Goal: Task Accomplishment & Management: Use online tool/utility

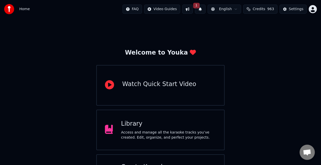
scroll to position [32, 0]
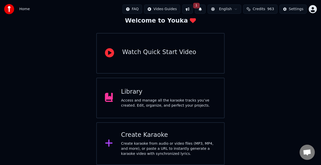
click at [206, 10] on button "1" at bounding box center [200, 9] width 11 height 9
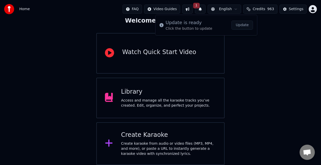
click at [239, 24] on button "Update" at bounding box center [243, 25] width 22 height 9
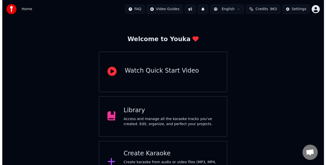
scroll to position [32, 0]
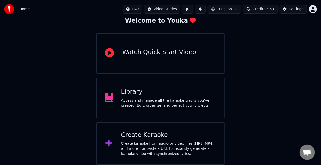
click at [163, 134] on div "Create Karaoke" at bounding box center [168, 135] width 95 height 8
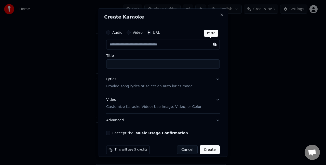
click at [209, 44] on button "button" at bounding box center [214, 44] width 10 height 9
type input "**********"
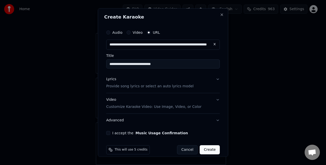
click at [158, 63] on input "**********" at bounding box center [163, 64] width 114 height 9
click at [198, 66] on input "**********" at bounding box center [163, 64] width 114 height 9
type input "**********"
click at [163, 84] on p "Provide song lyrics or select an auto lyrics model" at bounding box center [149, 86] width 87 height 5
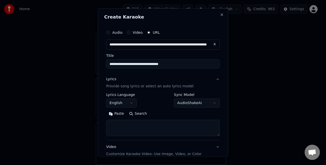
scroll to position [51, 0]
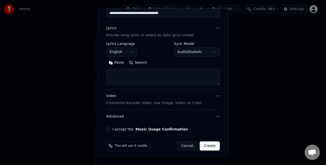
click at [165, 33] on p "Provide song lyrics or select an auto lyrics model" at bounding box center [149, 35] width 87 height 5
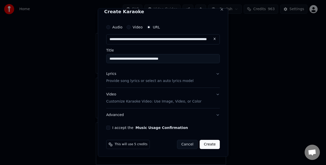
click at [146, 79] on p "Provide song lyrics or select an auto lyrics model" at bounding box center [149, 80] width 87 height 5
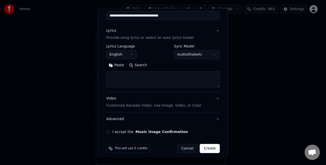
scroll to position [51, 0]
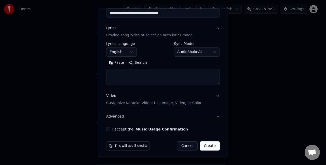
click at [157, 74] on textarea at bounding box center [163, 77] width 114 height 16
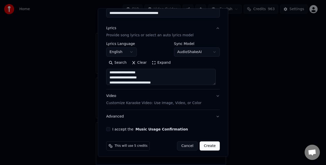
click at [182, 81] on textarea "**********" at bounding box center [160, 77] width 109 height 16
click at [158, 83] on textarea "**********" at bounding box center [160, 77] width 109 height 16
click at [157, 82] on textarea "**********" at bounding box center [160, 77] width 109 height 16
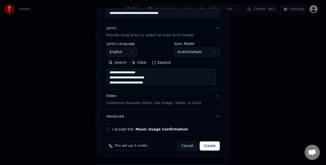
scroll to position [32, 0]
click at [135, 80] on textarea "**********" at bounding box center [160, 77] width 109 height 16
click at [175, 82] on textarea "**********" at bounding box center [160, 77] width 109 height 16
click at [193, 80] on textarea "**********" at bounding box center [160, 77] width 109 height 16
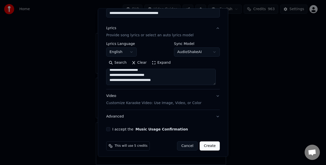
scroll to position [144, 0]
click at [107, 130] on button "I accept the Music Usage Confirmation" at bounding box center [108, 130] width 4 height 4
click at [125, 72] on textarea "**********" at bounding box center [160, 77] width 109 height 16
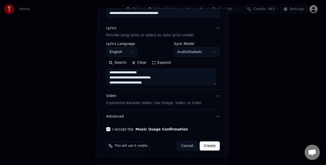
scroll to position [0, 0]
click at [109, 74] on textarea "**********" at bounding box center [160, 77] width 109 height 16
click at [156, 82] on textarea "**********" at bounding box center [160, 77] width 109 height 16
click at [109, 82] on textarea "**********" at bounding box center [160, 77] width 109 height 16
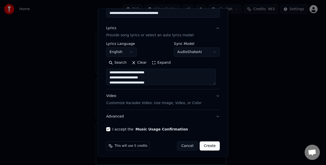
click at [156, 81] on textarea "**********" at bounding box center [160, 77] width 109 height 16
click at [108, 82] on textarea "**********" at bounding box center [160, 77] width 109 height 16
type textarea "**********"
click at [212, 146] on button "Create" at bounding box center [210, 146] width 20 height 9
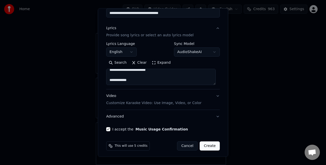
select select "**"
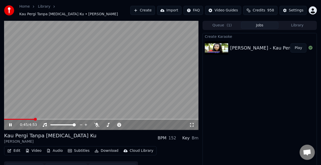
click at [9, 123] on icon at bounding box center [14, 125] width 12 height 4
click at [34, 149] on button "Video" at bounding box center [33, 151] width 20 height 7
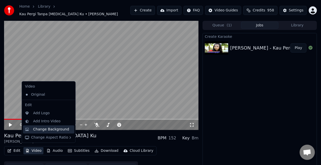
click at [44, 129] on div "Change Background" at bounding box center [51, 129] width 36 height 5
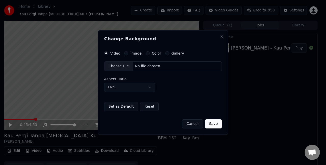
click at [127, 53] on button "Image" at bounding box center [126, 53] width 4 height 4
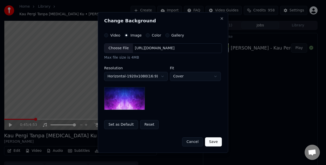
click at [116, 50] on div "Choose File" at bounding box center [118, 48] width 29 height 9
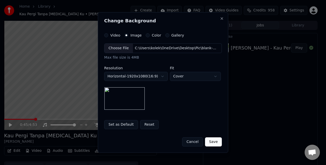
click at [216, 143] on button "Save" at bounding box center [213, 142] width 17 height 9
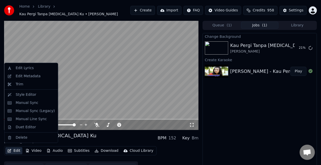
click at [13, 149] on button "Edit" at bounding box center [13, 151] width 17 height 7
click at [32, 74] on div "Edit Metadata" at bounding box center [28, 76] width 25 height 5
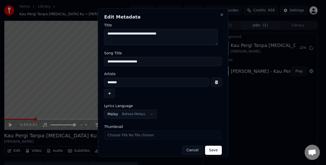
click at [157, 61] on input "**********" at bounding box center [163, 61] width 118 height 9
type input "**********"
click at [212, 151] on button "Save" at bounding box center [213, 150] width 17 height 9
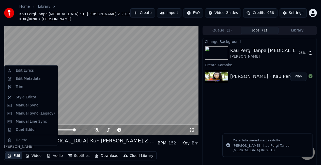
click at [13, 153] on button "Edit" at bounding box center [13, 156] width 17 height 7
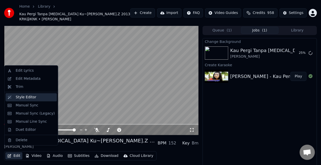
click at [27, 96] on div "Style Editor" at bounding box center [26, 97] width 21 height 5
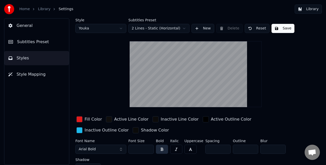
click at [79, 119] on div "button" at bounding box center [79, 120] width 6 height 6
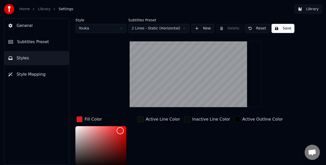
scroll to position [51, 0]
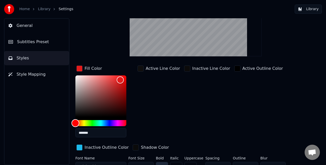
click at [100, 122] on div "Hue" at bounding box center [100, 123] width 51 height 6
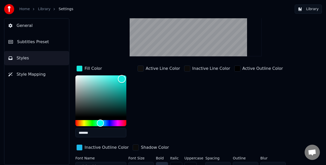
drag, startPoint x: 119, startPoint y: 78, endPoint x: 122, endPoint y: 79, distance: 3.1
click at [122, 79] on div "Color" at bounding box center [122, 79] width 8 height 8
click at [133, 148] on div "button" at bounding box center [136, 148] width 6 height 6
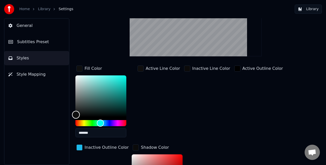
click at [76, 115] on div "Color" at bounding box center [100, 97] width 51 height 42
type input "*******"
click at [77, 76] on div "Color" at bounding box center [100, 97] width 51 height 42
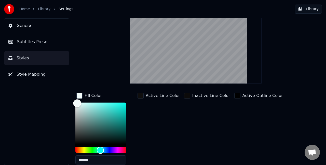
scroll to position [0, 0]
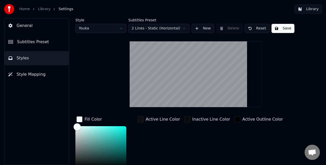
click at [285, 26] on button "Save" at bounding box center [282, 28] width 23 height 9
click at [310, 10] on button "Library" at bounding box center [307, 9] width 27 height 9
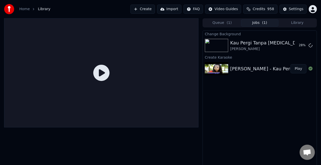
click at [262, 23] on button "Jobs ( 1 )" at bounding box center [260, 22] width 38 height 7
click at [298, 49] on button "Play" at bounding box center [299, 45] width 16 height 9
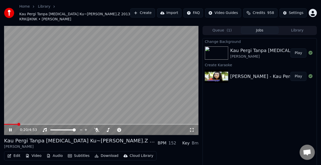
click at [104, 51] on video at bounding box center [101, 80] width 195 height 109
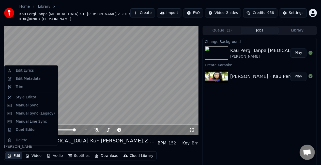
click at [17, 153] on button "Edit" at bounding box center [13, 156] width 17 height 7
click at [35, 122] on div "Manual Line Sync" at bounding box center [31, 121] width 31 height 5
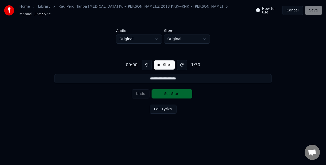
click at [156, 62] on button "Start" at bounding box center [164, 65] width 21 height 9
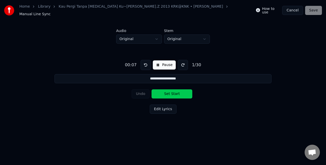
click at [178, 62] on button at bounding box center [183, 65] width 10 height 10
click at [180, 63] on button at bounding box center [183, 65] width 10 height 10
click at [181, 63] on button at bounding box center [183, 65] width 10 height 10
click at [182, 64] on button at bounding box center [183, 65] width 10 height 10
drag, startPoint x: 172, startPoint y: 92, endPoint x: 195, endPoint y: 93, distance: 22.7
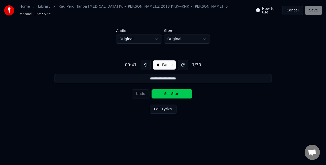
click at [172, 92] on button "Set Start" at bounding box center [171, 94] width 41 height 9
click at [155, 61] on button "Pause" at bounding box center [164, 65] width 23 height 9
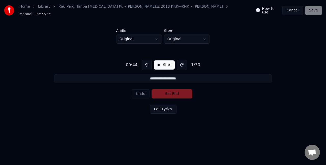
click at [296, 11] on button "Cancel" at bounding box center [292, 10] width 21 height 9
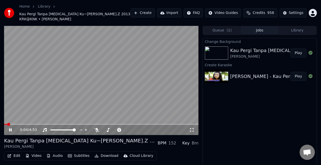
click at [11, 129] on icon at bounding box center [10, 130] width 3 height 3
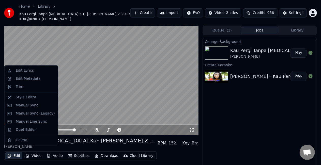
click at [18, 153] on button "Edit" at bounding box center [13, 156] width 17 height 7
click at [36, 122] on div "Manual Line Sync" at bounding box center [31, 121] width 31 height 5
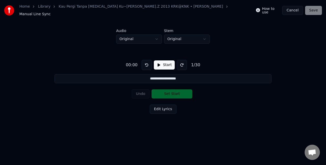
click at [159, 63] on button "Start" at bounding box center [164, 65] width 21 height 9
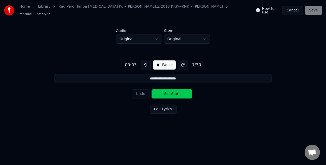
click at [181, 63] on button at bounding box center [183, 65] width 10 height 10
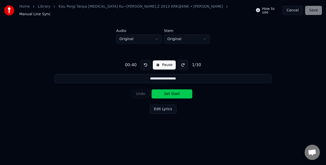
click at [166, 92] on button "Set Start" at bounding box center [171, 94] width 41 height 9
click at [166, 92] on button "Set End" at bounding box center [171, 94] width 41 height 9
click at [166, 92] on button "Set Start" at bounding box center [171, 94] width 41 height 9
click at [166, 92] on button "Set End" at bounding box center [171, 94] width 41 height 9
click at [166, 92] on button "Set Start" at bounding box center [171, 94] width 41 height 9
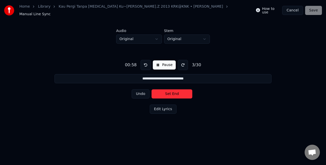
click at [166, 92] on button "Set End" at bounding box center [171, 94] width 41 height 9
click at [166, 92] on button "Set Start" at bounding box center [171, 94] width 41 height 9
click at [166, 92] on button "Set End" at bounding box center [171, 94] width 41 height 9
click at [166, 92] on button "Set Start" at bounding box center [171, 94] width 41 height 9
click at [166, 92] on button "Set End" at bounding box center [171, 94] width 41 height 9
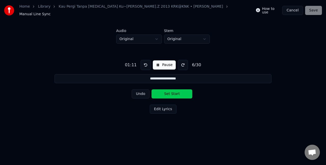
click at [166, 92] on button "Set Start" at bounding box center [171, 94] width 41 height 9
click at [166, 92] on button "Set End" at bounding box center [171, 94] width 41 height 9
click at [166, 92] on button "Set Start" at bounding box center [171, 94] width 41 height 9
click at [166, 92] on button "Set End" at bounding box center [171, 94] width 41 height 9
click at [166, 92] on button "Set Start" at bounding box center [171, 94] width 41 height 9
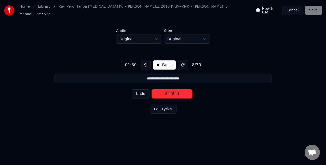
click at [166, 92] on button "Set End" at bounding box center [171, 94] width 41 height 9
click at [166, 92] on button "Set Start" at bounding box center [171, 94] width 41 height 9
click at [166, 92] on button "Set End" at bounding box center [171, 94] width 41 height 9
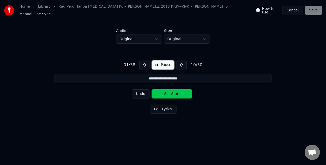
click at [166, 92] on button "Set Start" at bounding box center [171, 94] width 41 height 9
click at [166, 92] on button "Set End" at bounding box center [171, 94] width 41 height 9
click at [166, 92] on button "Set Start" at bounding box center [171, 94] width 41 height 9
click at [166, 92] on button "Set End" at bounding box center [171, 94] width 41 height 9
click at [166, 92] on button "Set Start" at bounding box center [171, 94] width 41 height 9
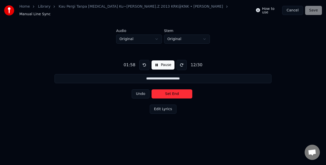
click at [166, 92] on button "Set End" at bounding box center [171, 94] width 41 height 9
click at [166, 92] on button "Set Start" at bounding box center [171, 94] width 41 height 9
click at [166, 92] on button "Set End" at bounding box center [171, 94] width 41 height 9
click at [166, 92] on button "Set Start" at bounding box center [171, 94] width 41 height 9
click at [166, 92] on button "Set End" at bounding box center [171, 94] width 41 height 9
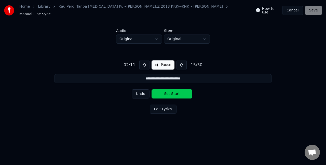
click at [166, 92] on button "Set Start" at bounding box center [171, 94] width 41 height 9
click at [166, 92] on button "Set End" at bounding box center [171, 94] width 41 height 9
click at [166, 92] on button "Set Start" at bounding box center [171, 94] width 41 height 9
click at [166, 92] on button "Set End" at bounding box center [171, 94] width 41 height 9
click at [166, 92] on button "Set Start" at bounding box center [171, 94] width 41 height 9
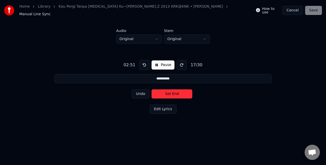
click at [166, 92] on button "Set End" at bounding box center [171, 94] width 41 height 9
click at [166, 92] on button "Set Start" at bounding box center [171, 94] width 41 height 9
click at [166, 92] on button "Set End" at bounding box center [171, 94] width 41 height 9
click at [166, 92] on button "Set Start" at bounding box center [171, 94] width 41 height 9
click at [166, 92] on button "Set End" at bounding box center [171, 94] width 41 height 9
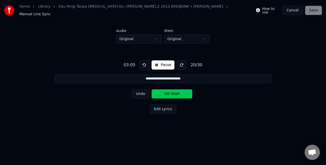
click at [166, 92] on button "Set Start" at bounding box center [171, 94] width 41 height 9
click at [166, 92] on button "Set End" at bounding box center [171, 94] width 41 height 9
click at [166, 92] on button "Set Start" at bounding box center [171, 94] width 41 height 9
click at [166, 92] on button "Set End" at bounding box center [171, 94] width 41 height 9
click at [166, 92] on button "Set Start" at bounding box center [171, 94] width 41 height 9
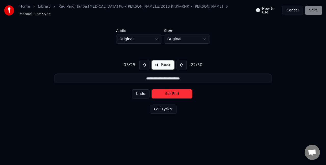
click at [166, 92] on button "Set End" at bounding box center [171, 94] width 41 height 9
click at [166, 92] on button "Set Start" at bounding box center [171, 94] width 41 height 9
click at [166, 92] on button "Set End" at bounding box center [171, 94] width 41 height 9
click at [166, 92] on button "Set Start" at bounding box center [171, 94] width 41 height 9
click at [166, 92] on button "Set End" at bounding box center [171, 94] width 41 height 9
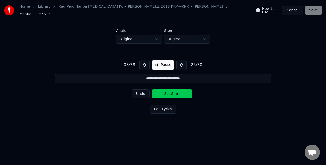
click at [166, 92] on button "Set Start" at bounding box center [171, 94] width 41 height 9
click at [166, 92] on button "Set End" at bounding box center [171, 94] width 41 height 9
click at [166, 92] on button "Set Start" at bounding box center [171, 94] width 41 height 9
click at [166, 92] on button "Set End" at bounding box center [171, 94] width 41 height 9
click at [166, 92] on button "Set Start" at bounding box center [171, 94] width 41 height 9
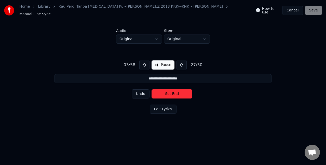
click at [166, 92] on button "Set End" at bounding box center [171, 94] width 41 height 9
click at [166, 92] on button "Set Start" at bounding box center [171, 94] width 41 height 9
click at [166, 92] on button "Set End" at bounding box center [171, 94] width 41 height 9
click at [166, 92] on button "Set Start" at bounding box center [171, 94] width 41 height 9
click at [166, 92] on button "Set End" at bounding box center [171, 94] width 41 height 9
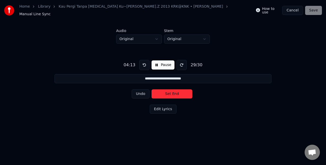
type input "**********"
click at [166, 92] on button "Set Start" at bounding box center [171, 94] width 41 height 9
click at [174, 91] on button "Set End" at bounding box center [171, 94] width 41 height 9
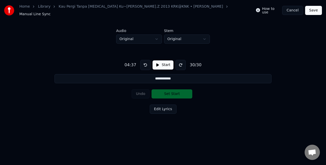
click at [320, 11] on button "Save" at bounding box center [313, 10] width 17 height 9
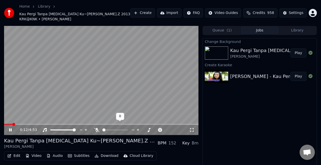
click at [132, 128] on icon at bounding box center [133, 130] width 5 height 5
click at [133, 130] on icon at bounding box center [133, 130] width 3 height 1
click at [144, 128] on icon at bounding box center [144, 130] width 5 height 5
click at [9, 128] on icon at bounding box center [14, 130] width 12 height 4
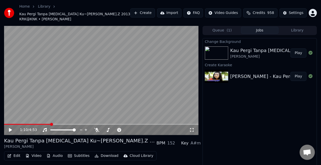
click at [16, 153] on button "Edit" at bounding box center [13, 156] width 17 height 7
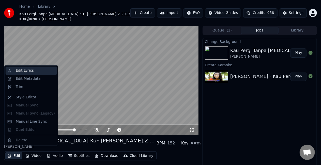
click at [30, 73] on div "Edit Lyrics" at bounding box center [25, 70] width 18 height 5
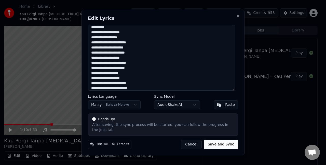
scroll to position [89, 0]
click at [190, 143] on button "Cancel" at bounding box center [191, 144] width 21 height 9
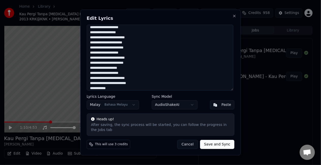
type textarea "**********"
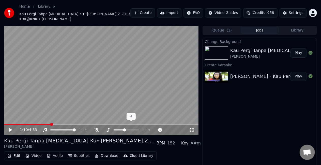
click at [149, 128] on icon at bounding box center [149, 130] width 5 height 5
click at [5, 124] on span at bounding box center [27, 124] width 47 height 1
click at [298, 49] on button "Play" at bounding box center [299, 53] width 16 height 9
click at [12, 128] on icon at bounding box center [14, 130] width 12 height 4
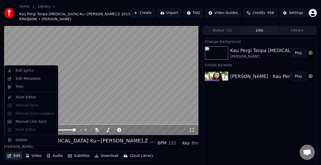
click at [14, 153] on button "Edit" at bounding box center [13, 156] width 17 height 7
click at [17, 72] on div "Edit Lyrics" at bounding box center [25, 70] width 18 height 5
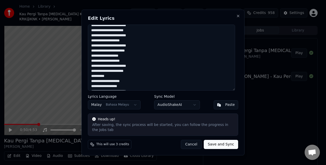
scroll to position [51, 0]
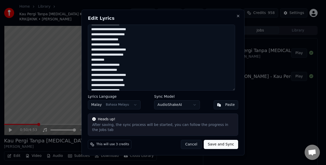
click at [159, 60] on textarea "**********" at bounding box center [161, 58] width 147 height 66
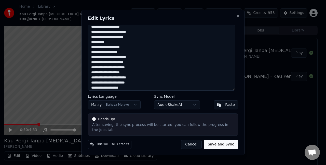
scroll to position [76, 0]
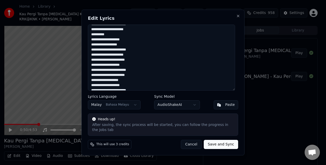
click at [149, 57] on textarea "**********" at bounding box center [161, 58] width 147 height 66
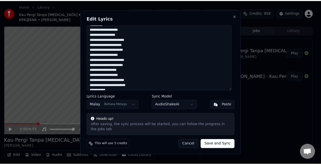
scroll to position [91, 0]
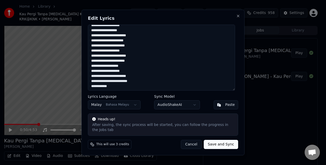
type textarea "**********"
click at [218, 142] on button "Save and Sync" at bounding box center [221, 144] width 34 height 9
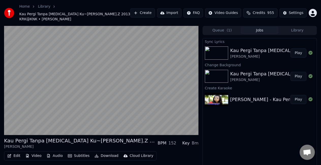
click at [303, 51] on button "Play" at bounding box center [299, 53] width 16 height 9
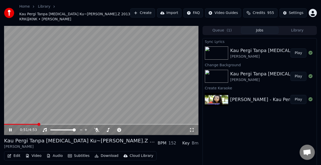
click at [95, 57] on video at bounding box center [101, 80] width 195 height 109
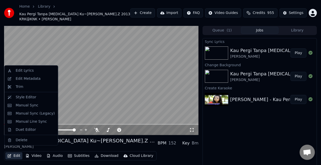
click at [16, 153] on button "Edit" at bounding box center [13, 156] width 17 height 7
click at [36, 124] on div "Manual Line Sync" at bounding box center [31, 121] width 31 height 5
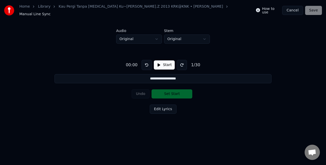
click at [164, 62] on button "Start" at bounding box center [164, 65] width 21 height 9
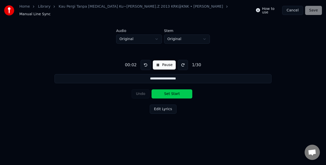
click at [179, 62] on button at bounding box center [183, 65] width 10 height 10
click at [180, 92] on button "Set Start" at bounding box center [171, 94] width 41 height 9
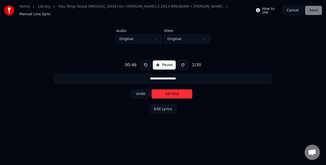
click at [166, 93] on button "Set End" at bounding box center [171, 94] width 41 height 9
click at [166, 93] on button "Set Start" at bounding box center [171, 94] width 41 height 9
click at [167, 93] on button "Set End" at bounding box center [171, 94] width 41 height 9
click at [167, 93] on button "Set Start" at bounding box center [171, 94] width 41 height 9
click at [167, 93] on button "Set End" at bounding box center [171, 94] width 41 height 9
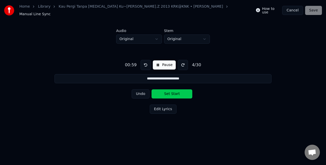
click at [167, 93] on button "Set Start" at bounding box center [171, 94] width 41 height 9
click at [167, 93] on button "Set End" at bounding box center [171, 94] width 41 height 9
click at [167, 93] on button "Set Start" at bounding box center [171, 94] width 41 height 9
click at [167, 93] on button "Set End" at bounding box center [171, 94] width 41 height 9
click at [167, 93] on button "Set Start" at bounding box center [171, 94] width 41 height 9
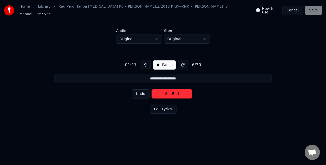
click at [167, 93] on button "Set End" at bounding box center [171, 94] width 41 height 9
click at [167, 93] on button "Set Start" at bounding box center [171, 94] width 41 height 9
click at [167, 93] on button "Set End" at bounding box center [171, 94] width 41 height 9
click at [167, 93] on button "Set Start" at bounding box center [171, 94] width 41 height 9
click at [167, 93] on button "Set End" at bounding box center [171, 94] width 41 height 9
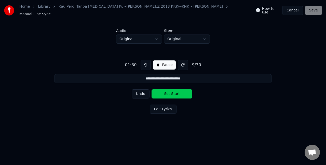
click at [167, 93] on button "Set Start" at bounding box center [171, 94] width 41 height 9
click at [168, 90] on button "Set End" at bounding box center [171, 94] width 41 height 9
click at [168, 90] on button "Set Start" at bounding box center [171, 94] width 41 height 9
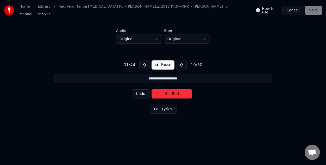
click at [168, 90] on button "Set End" at bounding box center [171, 94] width 41 height 9
click at [168, 90] on button "Set Start" at bounding box center [171, 94] width 41 height 9
click at [168, 90] on button "Set End" at bounding box center [171, 94] width 41 height 9
click at [168, 90] on button "Set Start" at bounding box center [171, 94] width 41 height 9
click at [168, 90] on button "Set End" at bounding box center [171, 94] width 41 height 9
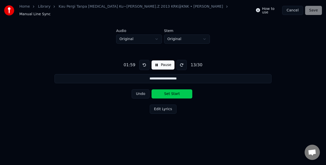
click at [168, 90] on button "Set Start" at bounding box center [171, 94] width 41 height 9
click at [168, 90] on button "Set End" at bounding box center [171, 94] width 41 height 9
click at [168, 90] on button "Set Start" at bounding box center [171, 94] width 41 height 9
click at [168, 90] on button "Set End" at bounding box center [171, 94] width 41 height 9
click at [168, 90] on button "Set Start" at bounding box center [171, 94] width 41 height 9
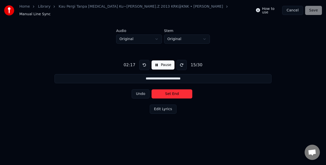
click at [168, 90] on button "Set End" at bounding box center [171, 94] width 41 height 9
click at [168, 90] on button "Set Start" at bounding box center [171, 94] width 41 height 9
click at [168, 90] on button "Set End" at bounding box center [171, 94] width 41 height 9
click at [168, 90] on button "Set Start" at bounding box center [171, 94] width 41 height 9
click at [167, 92] on button "Set End" at bounding box center [171, 94] width 41 height 9
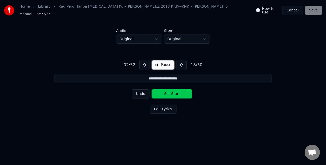
click at [167, 92] on button "Set Start" at bounding box center [171, 94] width 41 height 9
click at [167, 92] on button "Set End" at bounding box center [171, 94] width 41 height 9
click at [167, 92] on button "Set Start" at bounding box center [171, 94] width 41 height 9
click at [167, 92] on button "Set End" at bounding box center [171, 94] width 41 height 9
click at [167, 92] on button "Set Start" at bounding box center [171, 94] width 41 height 9
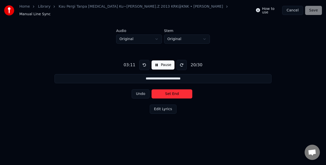
click at [168, 90] on button "Set End" at bounding box center [171, 94] width 41 height 9
click at [168, 90] on button "Set Start" at bounding box center [171, 94] width 41 height 9
click at [168, 90] on button "Set End" at bounding box center [171, 94] width 41 height 9
click at [168, 90] on button "Set Start" at bounding box center [171, 94] width 41 height 9
click at [168, 90] on button "Set End" at bounding box center [171, 94] width 41 height 9
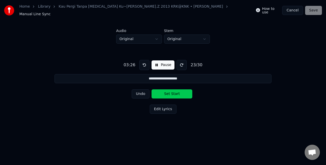
click at [168, 90] on button "Set Start" at bounding box center [171, 94] width 41 height 9
click at [168, 90] on button "Set End" at bounding box center [171, 94] width 41 height 9
click at [168, 90] on button "Set Start" at bounding box center [171, 94] width 41 height 9
click at [168, 90] on button "Set End" at bounding box center [171, 94] width 41 height 9
click at [168, 90] on button "Set Start" at bounding box center [171, 94] width 41 height 9
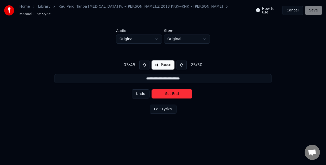
click at [168, 90] on button "Set End" at bounding box center [171, 94] width 41 height 9
click at [168, 90] on button "Set Start" at bounding box center [171, 94] width 41 height 9
click at [168, 91] on button "Set End" at bounding box center [171, 94] width 41 height 9
click at [168, 91] on button "Set Start" at bounding box center [171, 94] width 41 height 9
click at [168, 91] on button "Set End" at bounding box center [171, 94] width 41 height 9
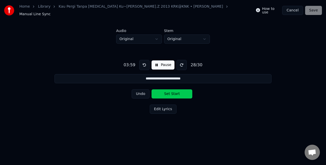
click at [168, 91] on button "Set Start" at bounding box center [171, 94] width 41 height 9
click at [169, 91] on button "Set End" at bounding box center [171, 94] width 41 height 9
click at [169, 91] on button "Set Start" at bounding box center [171, 94] width 41 height 9
click at [169, 91] on button "Set End" at bounding box center [171, 94] width 41 height 9
type input "**********"
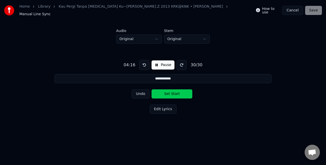
click at [169, 91] on button "Set Start" at bounding box center [171, 94] width 41 height 9
click at [173, 93] on button "Set End" at bounding box center [171, 94] width 41 height 9
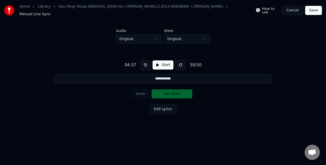
click at [166, 106] on button "Edit Lyrics" at bounding box center [163, 109] width 27 height 9
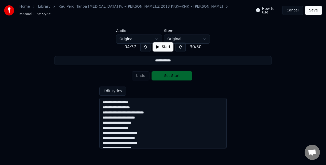
drag, startPoint x: 110, startPoint y: 109, endPoint x: 139, endPoint y: 136, distance: 39.4
click at [110, 109] on textarea "**********" at bounding box center [162, 123] width 127 height 51
type textarea "**********"
click at [117, 88] on button "Edit Lyrics" at bounding box center [112, 91] width 27 height 9
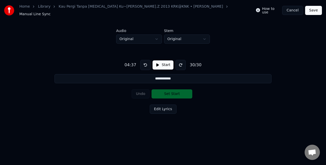
click at [308, 7] on button "Save" at bounding box center [313, 10] width 17 height 9
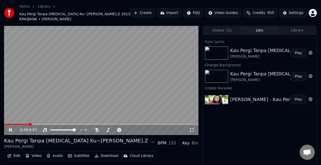
click at [29, 124] on span at bounding box center [16, 124] width 25 height 1
click at [299, 49] on button "Play" at bounding box center [299, 53] width 16 height 9
click at [115, 119] on video at bounding box center [101, 80] width 195 height 109
click at [115, 124] on span at bounding box center [63, 124] width 118 height 1
click at [144, 68] on video at bounding box center [101, 80] width 195 height 109
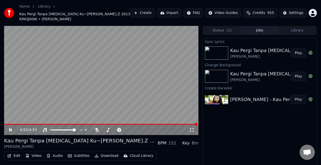
click at [104, 153] on button "Download" at bounding box center [107, 156] width 28 height 7
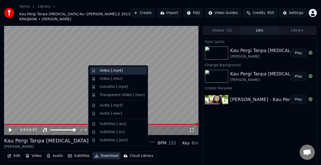
click at [124, 71] on div "Video [.mp4]" at bounding box center [122, 70] width 45 height 5
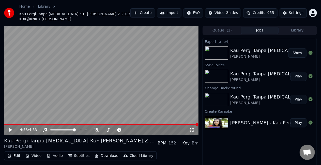
click at [298, 49] on button "Show" at bounding box center [298, 53] width 18 height 9
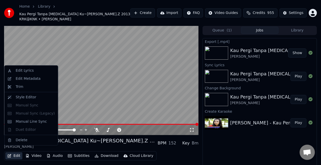
click at [12, 153] on button "Edit" at bounding box center [13, 156] width 17 height 7
click at [17, 140] on div "Delete" at bounding box center [22, 140] width 12 height 5
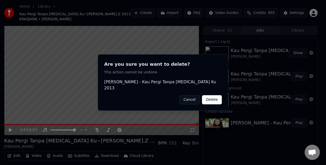
click at [207, 98] on button "Delete" at bounding box center [212, 99] width 20 height 9
